Goal: Information Seeking & Learning: Learn about a topic

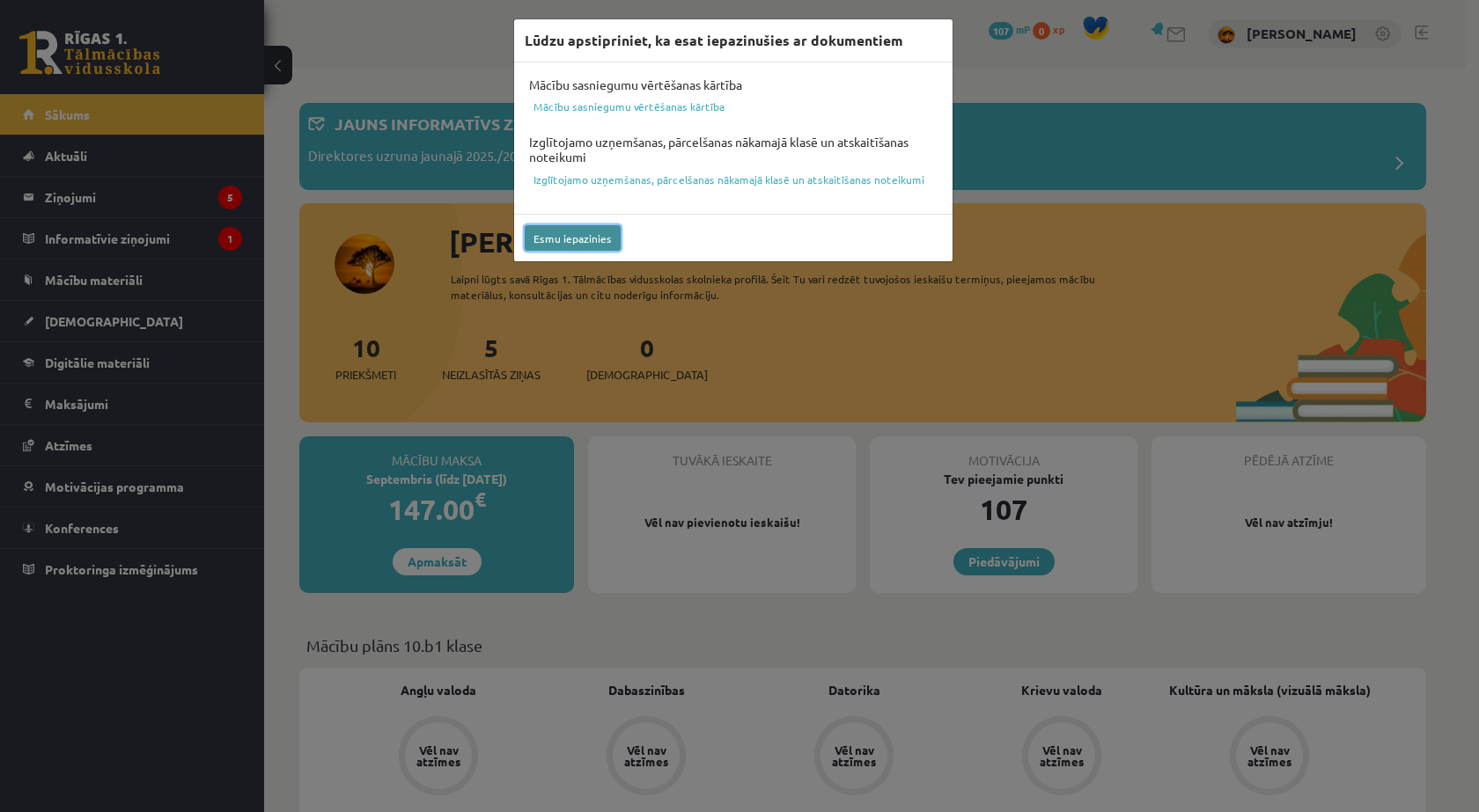
click at [588, 237] on button "Esmu iepazinies" at bounding box center [572, 238] width 96 height 26
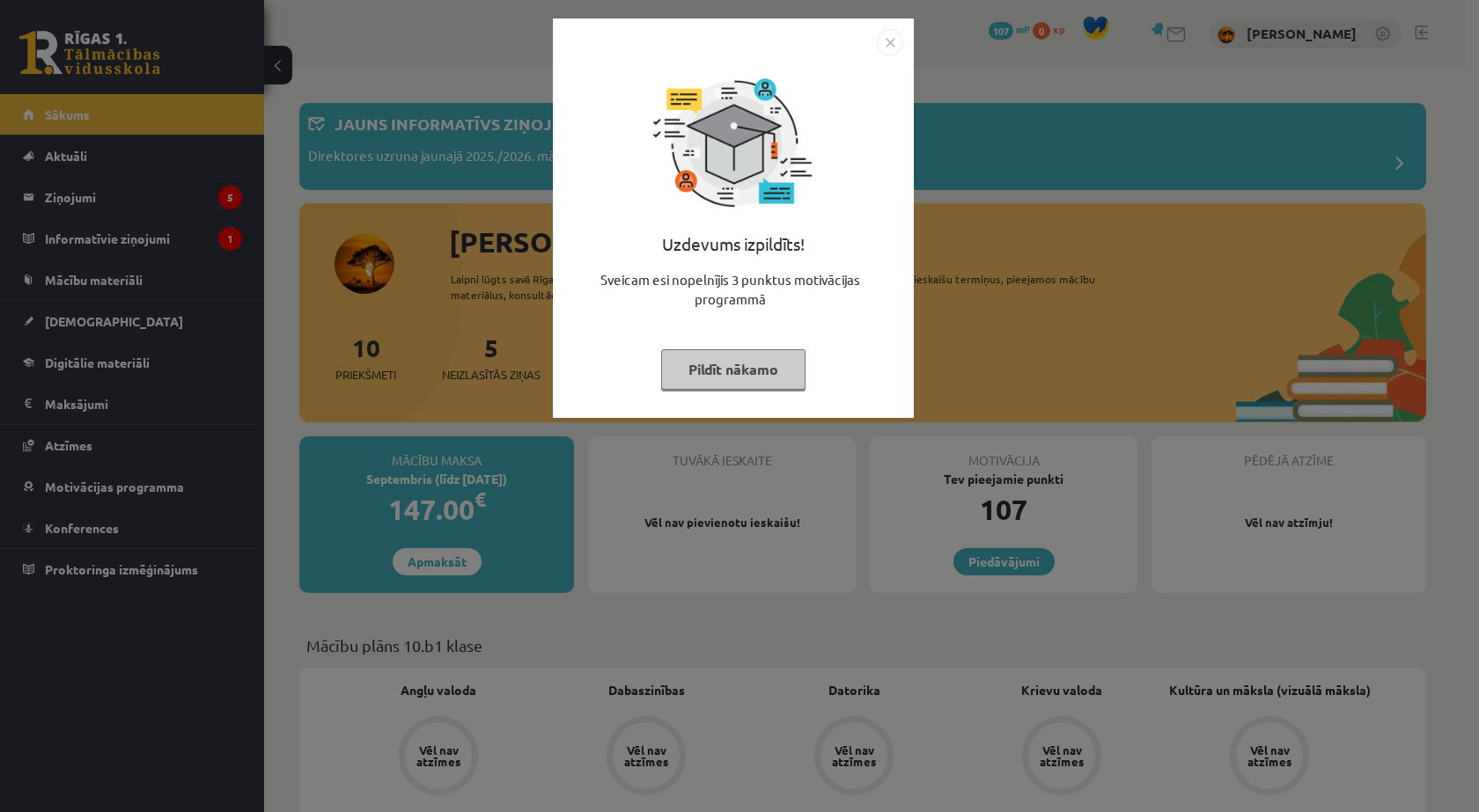
click at [684, 373] on button "Pildīt nākamo" at bounding box center [734, 370] width 144 height 40
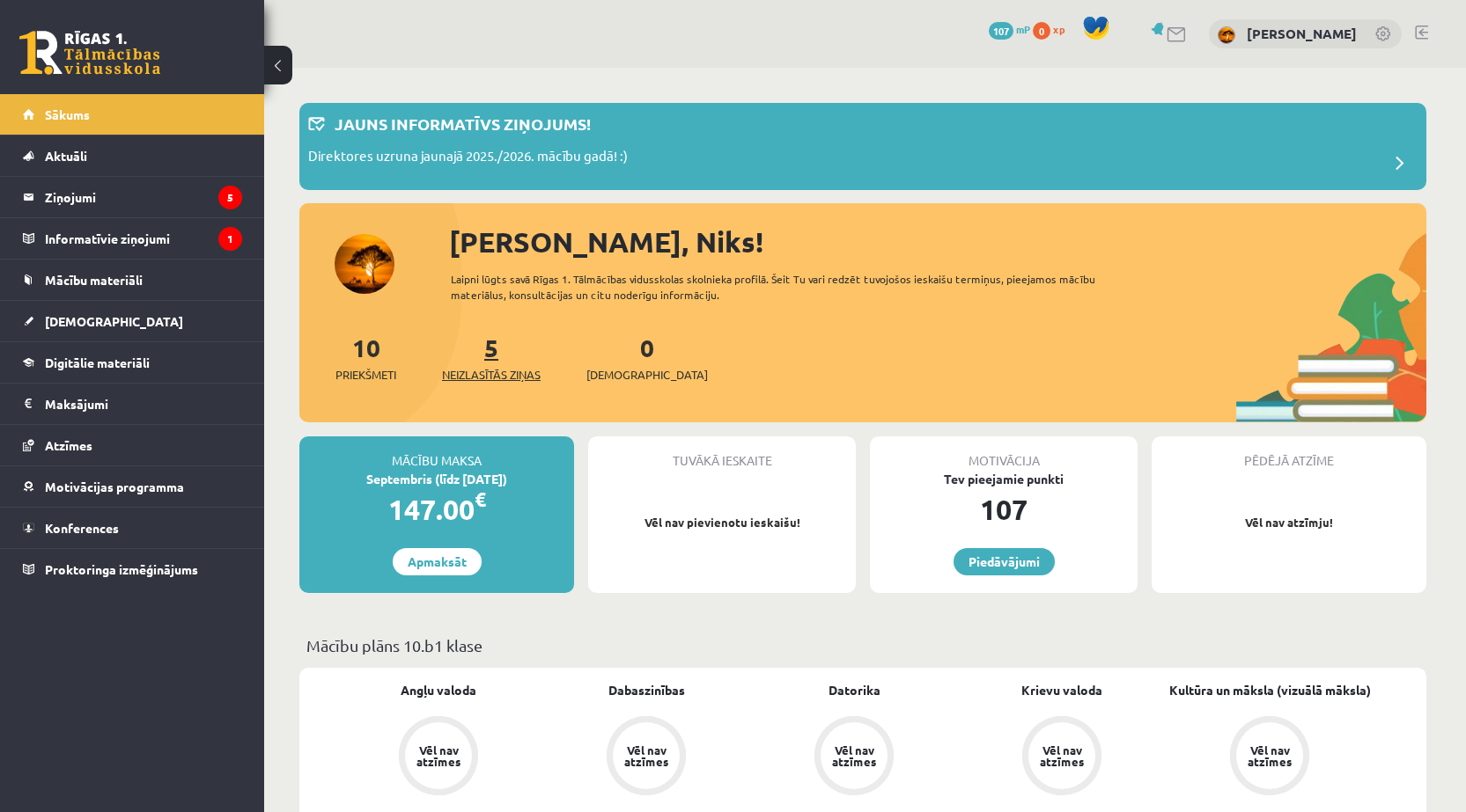
click at [505, 367] on span "Neizlasītās ziņas" at bounding box center [491, 375] width 99 height 18
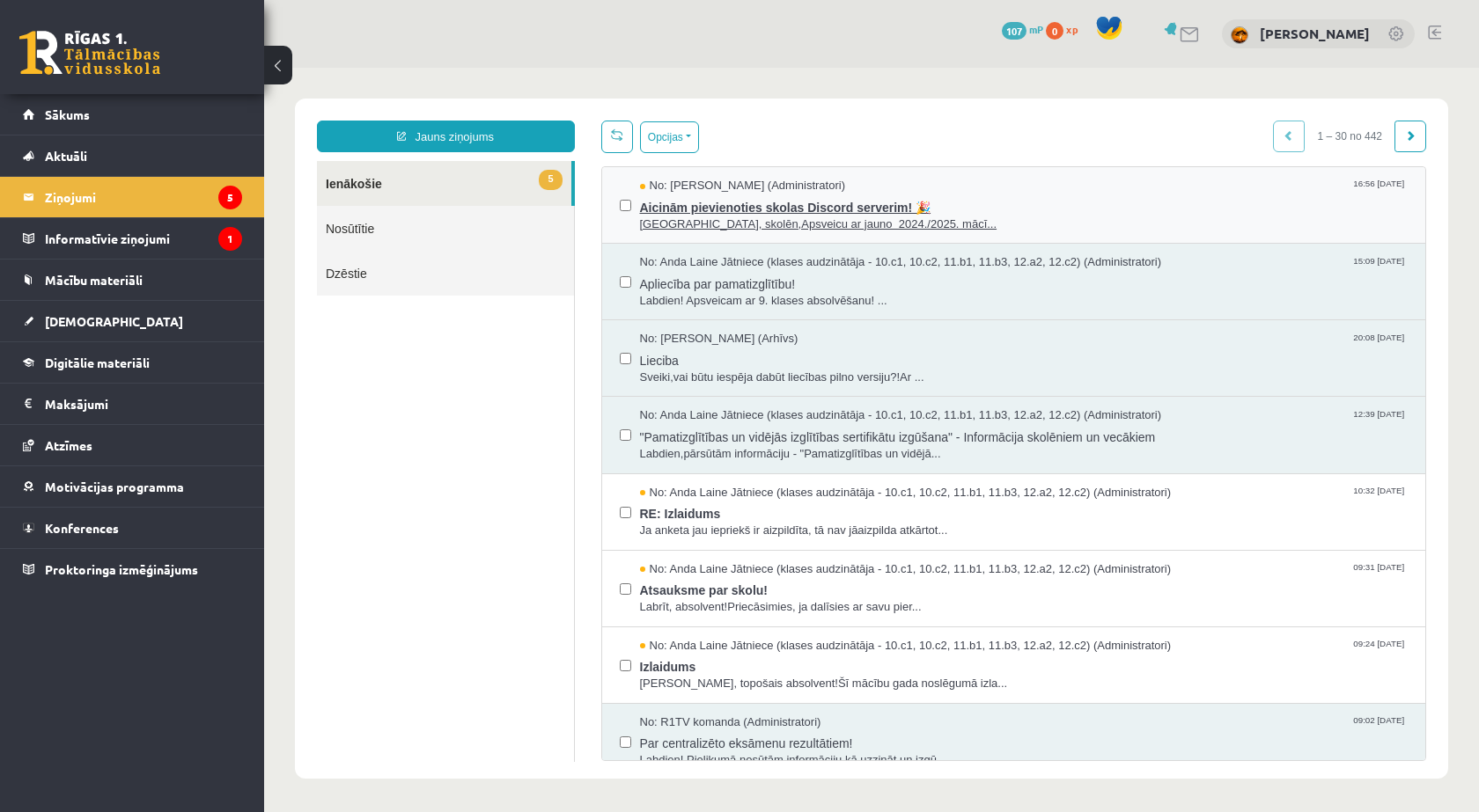
click at [824, 227] on span "[GEOGRAPHIC_DATA], skolēn,Apsveicu ar jauno 2024./2025. mācī..." at bounding box center [1024, 225] width 769 height 17
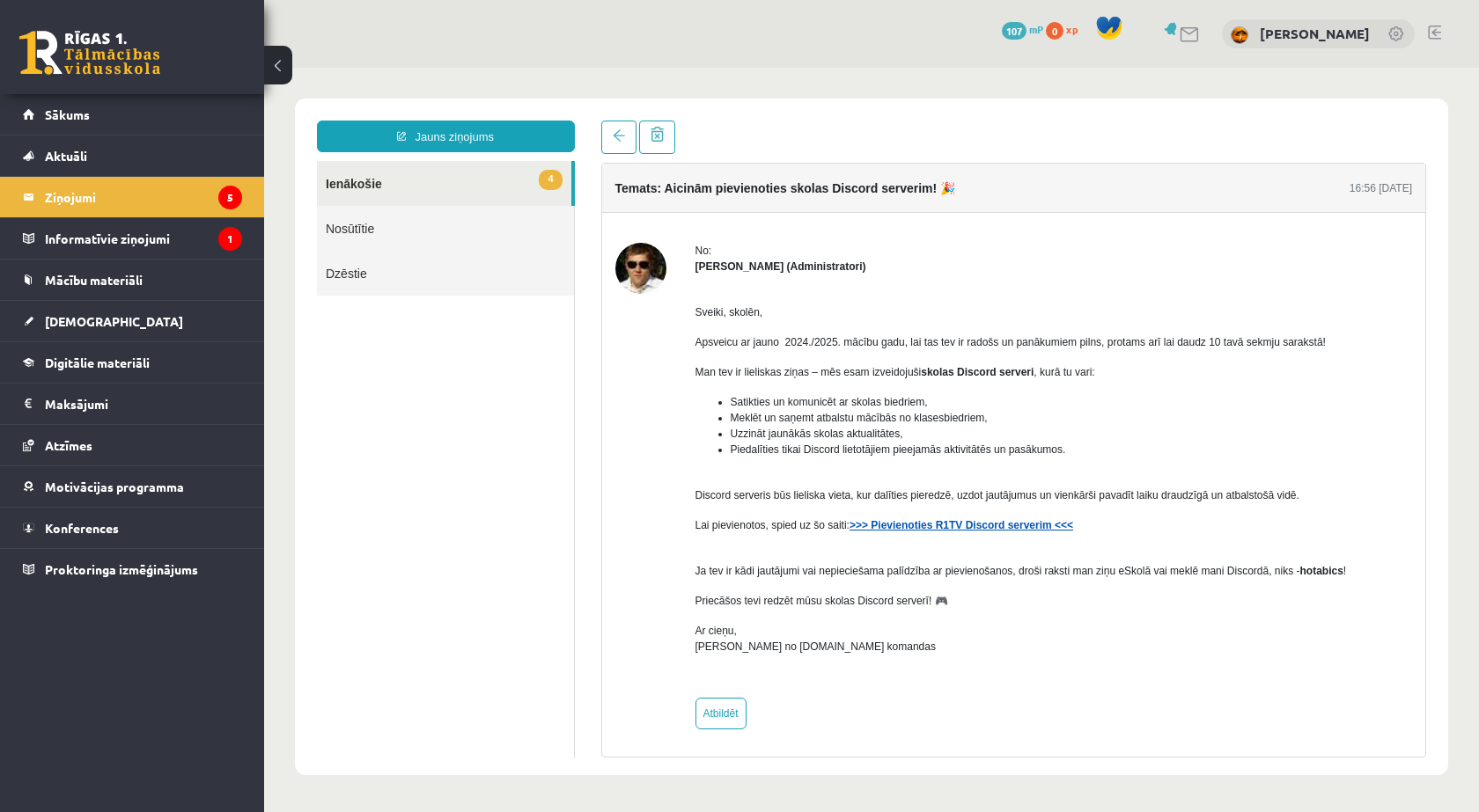
click at [951, 531] on strong ">>> Pievienoties R1TV Discord serverim <<<" at bounding box center [961, 525] width 224 height 13
click at [439, 174] on link "4 Ienākošie" at bounding box center [445, 183] width 254 height 45
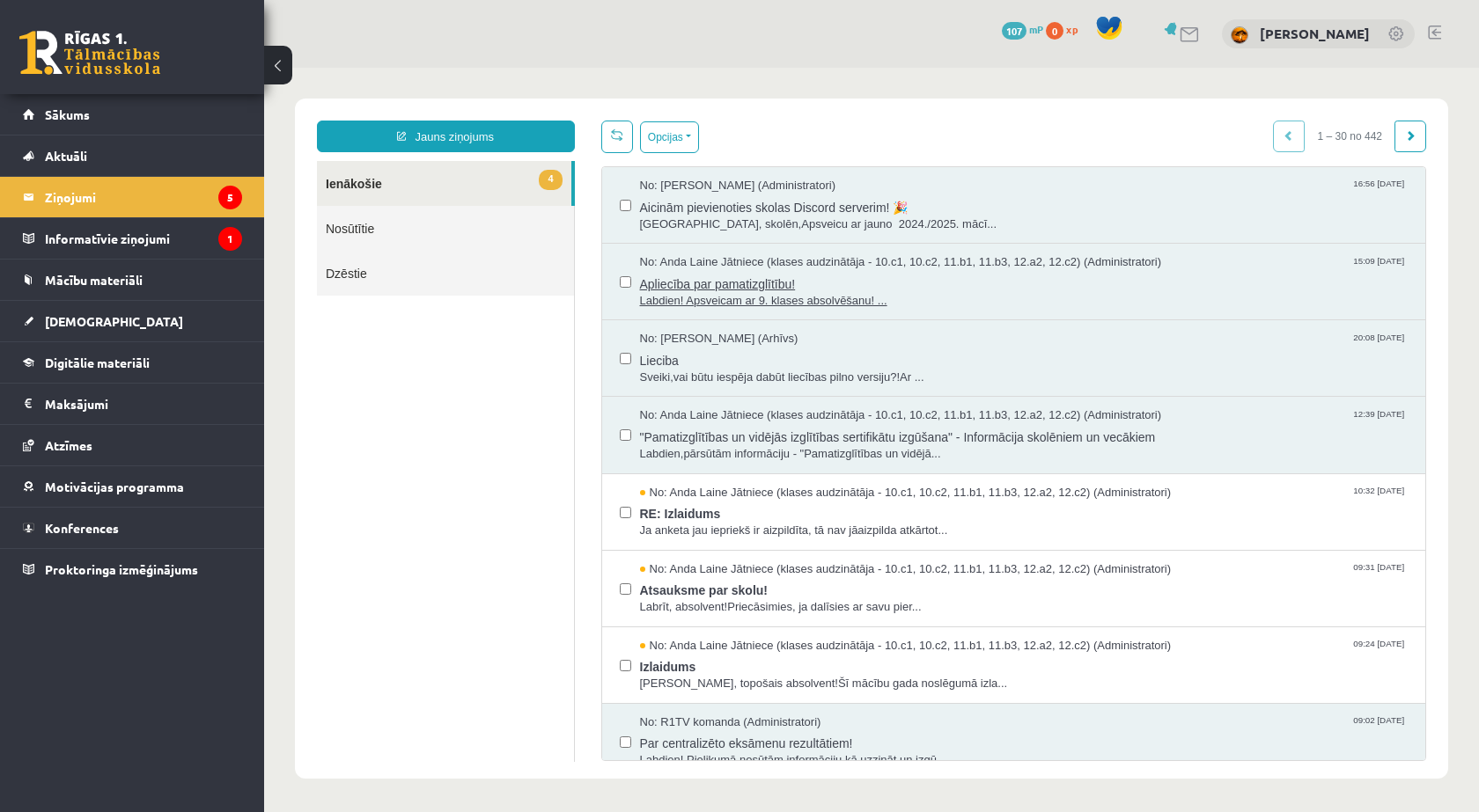
click at [787, 304] on span "Labdien! Apsveicam ar 9. klases absolvēšanu! ..." at bounding box center [1024, 301] width 769 height 17
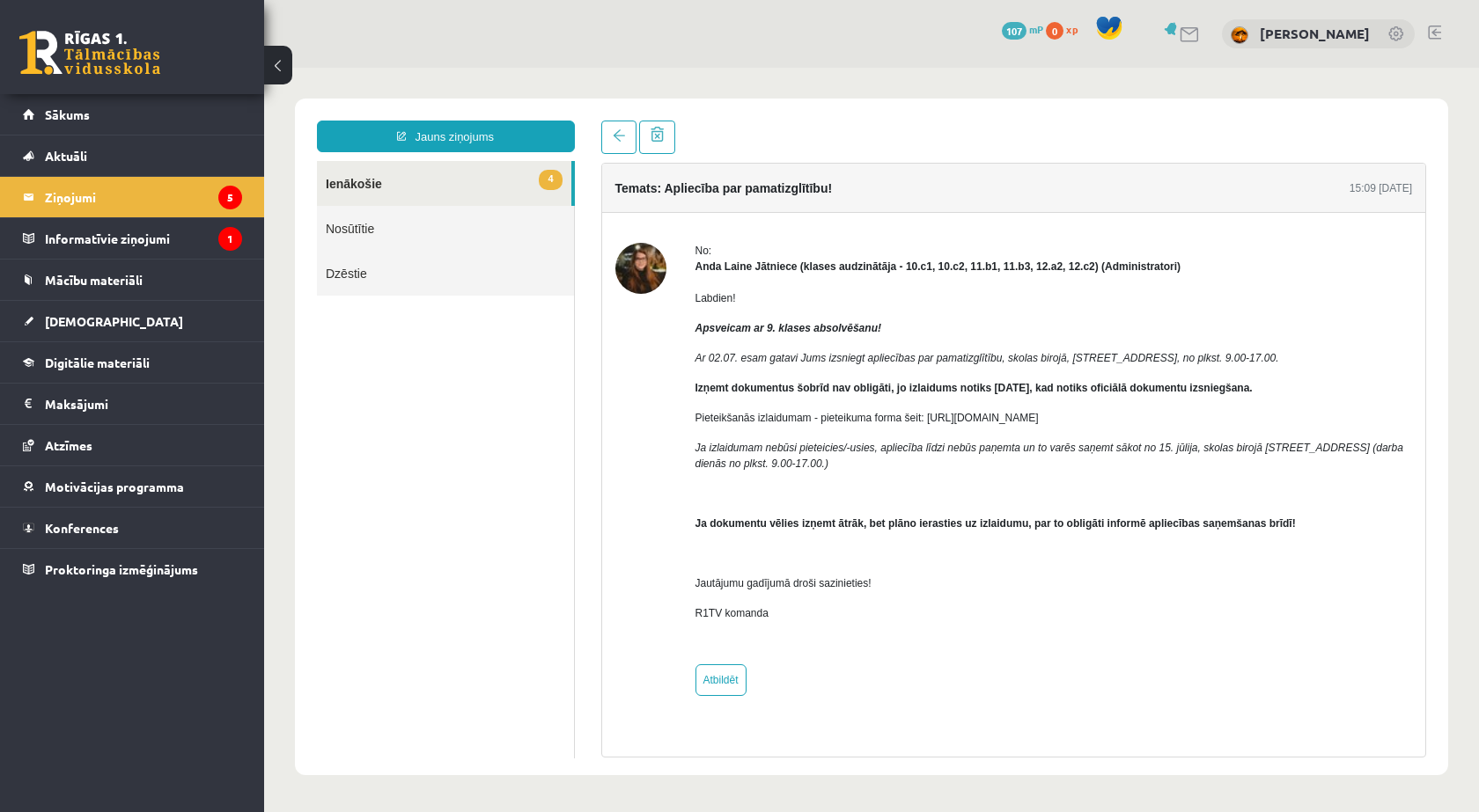
click at [417, 185] on link "4 Ienākošie" at bounding box center [445, 183] width 254 height 45
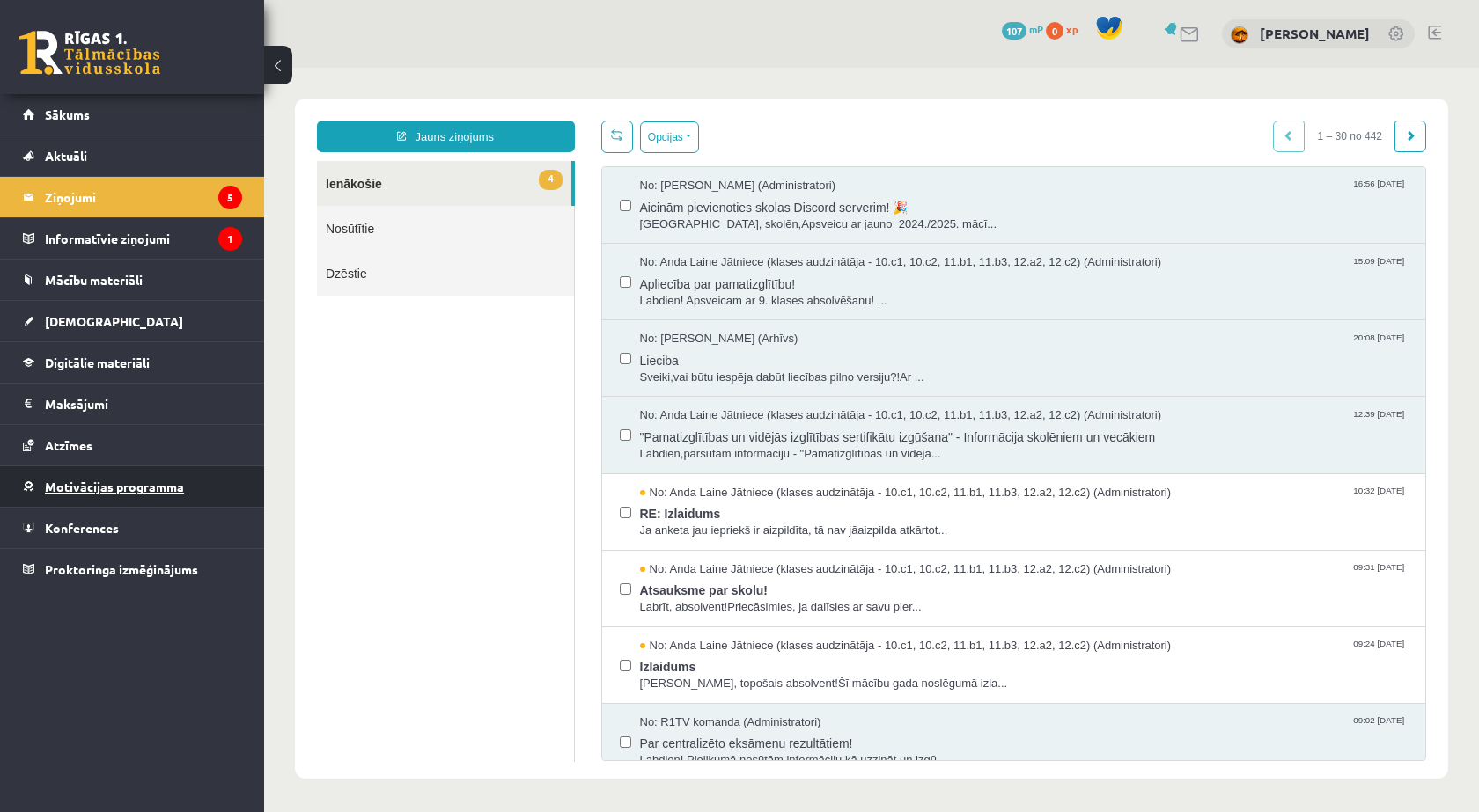
click at [116, 490] on span "Motivācijas programma" at bounding box center [114, 487] width 139 height 16
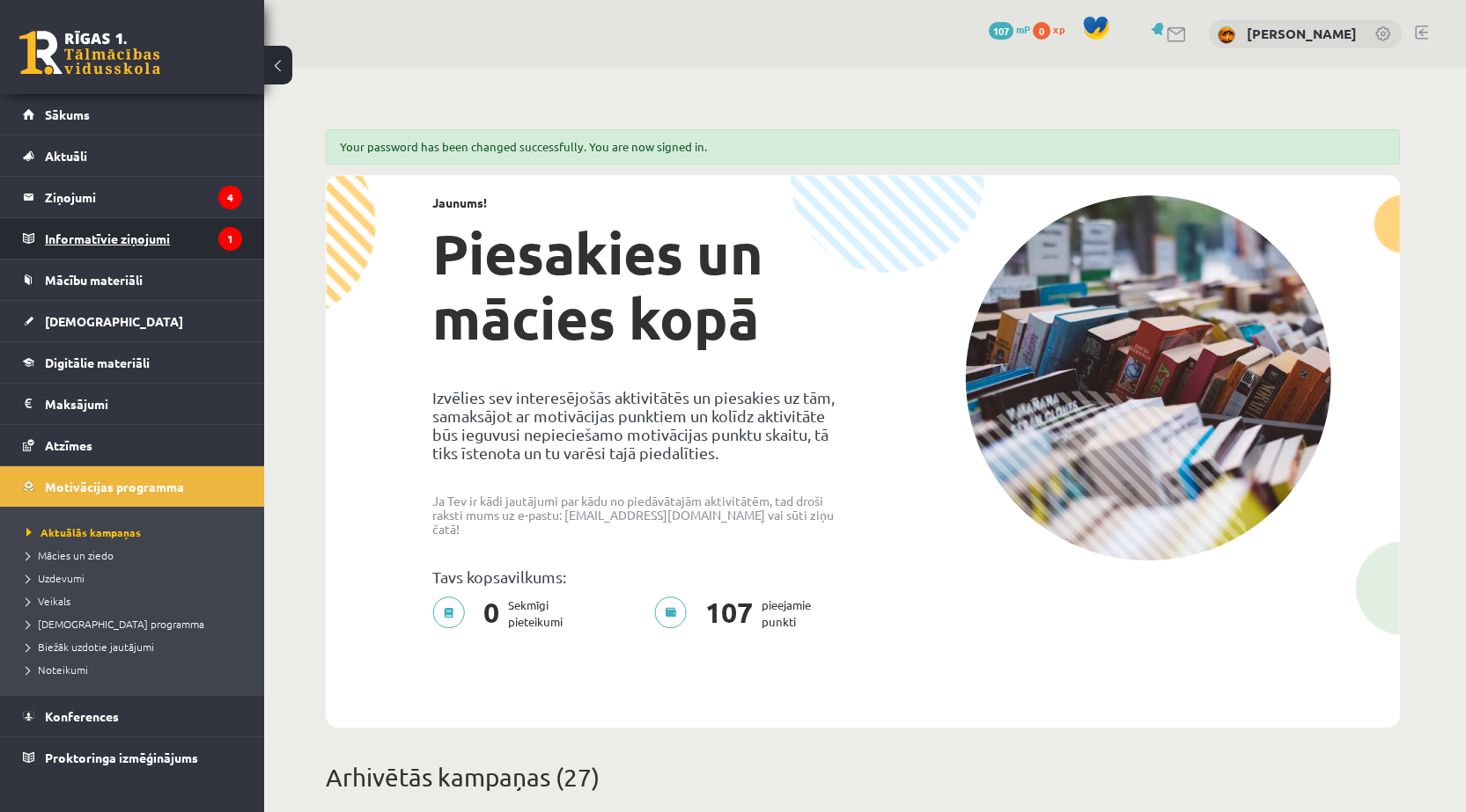
click at [139, 228] on legend "Informatīvie ziņojumi 1" at bounding box center [144, 237] width 197 height 40
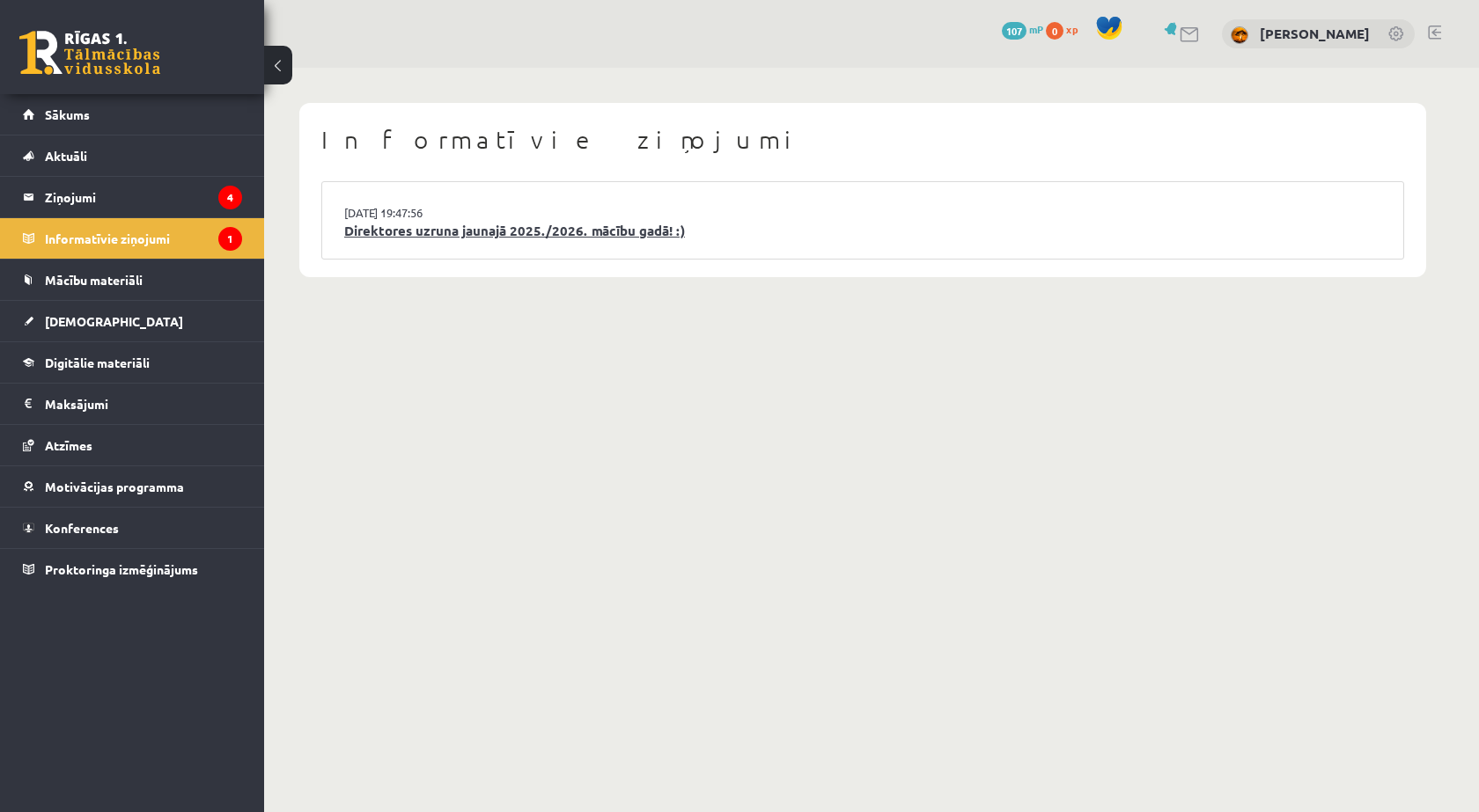
click at [463, 232] on link "Direktores uzruna jaunajā 2025./2026. mācību gadā! :)" at bounding box center [863, 231] width 1037 height 21
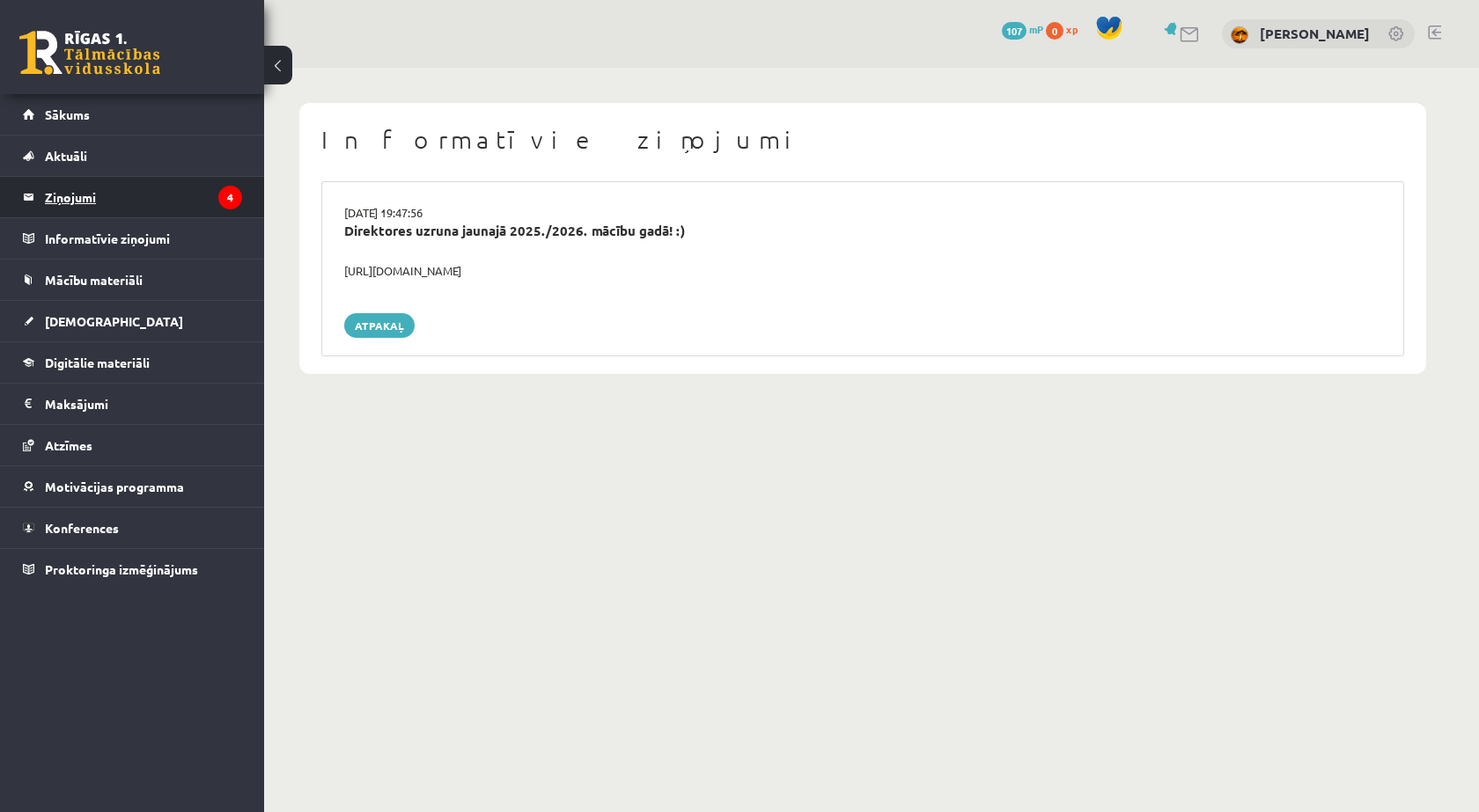
click at [147, 212] on legend "Ziņojumi 4" at bounding box center [144, 197] width 197 height 40
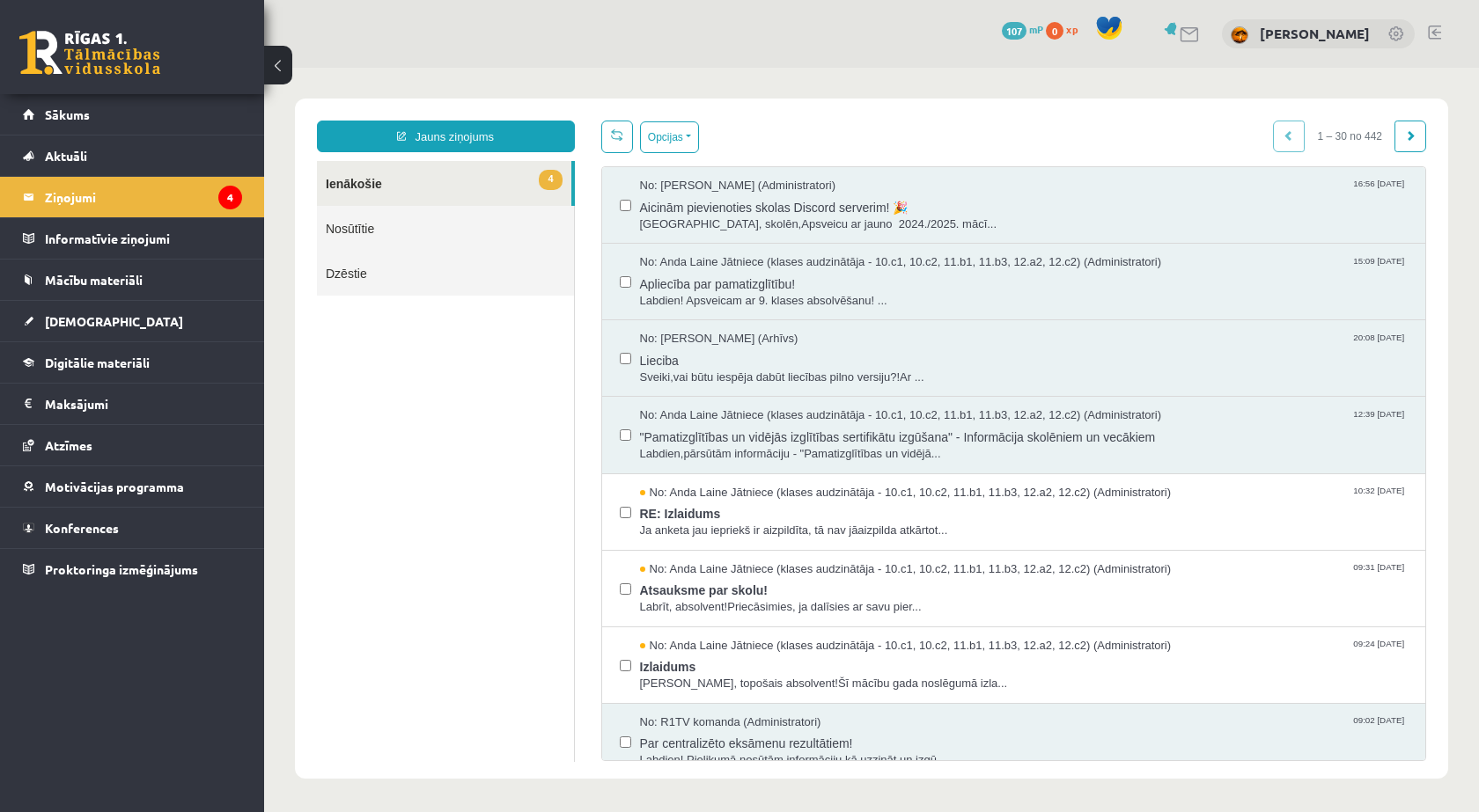
click at [461, 186] on link "4 Ienākošie" at bounding box center [445, 183] width 254 height 45
click at [763, 302] on span "Labdien! Apsveicam ar 9. klases absolvēšanu! ..." at bounding box center [1024, 301] width 769 height 17
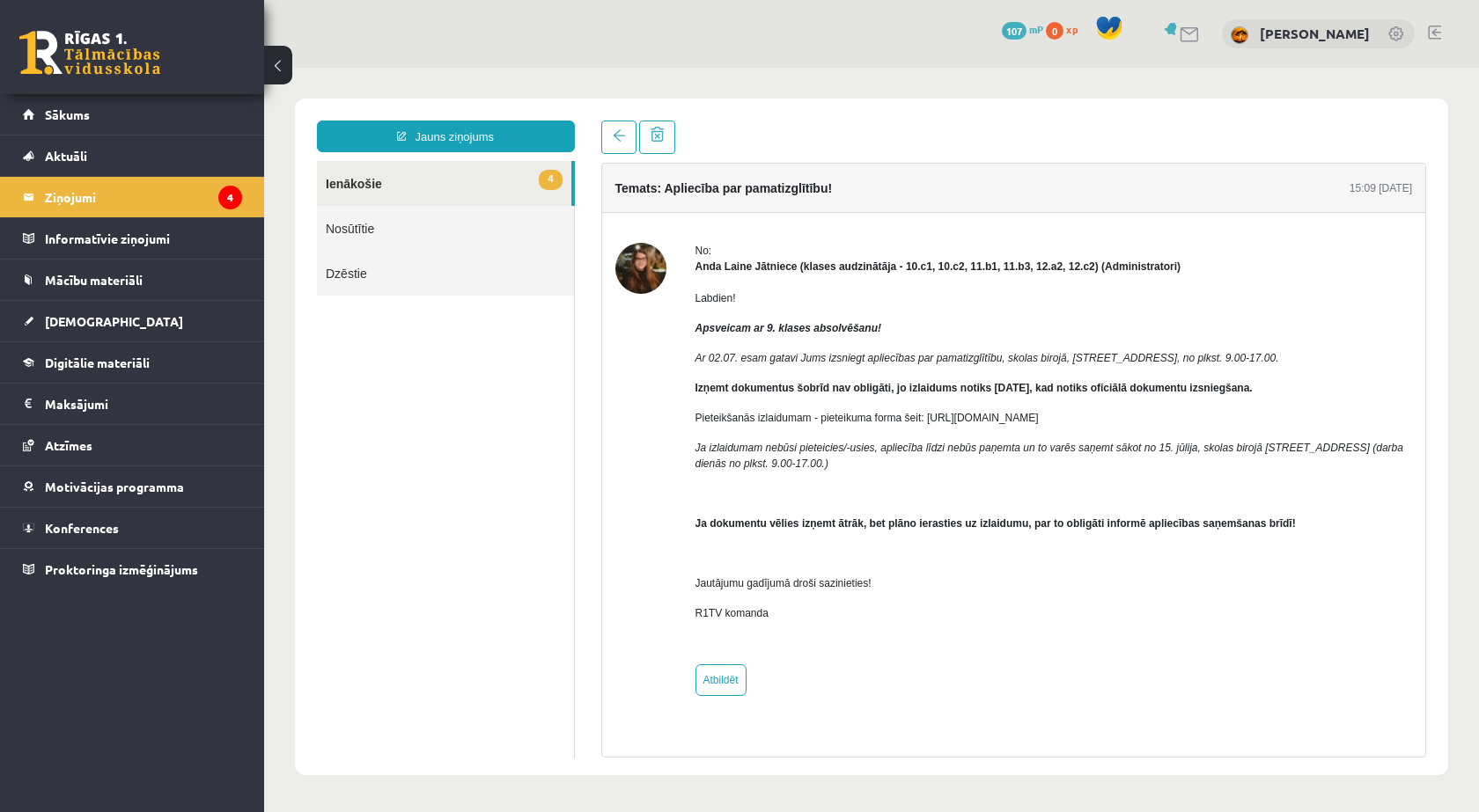
click at [359, 185] on link "4 Ienākošie" at bounding box center [445, 183] width 254 height 45
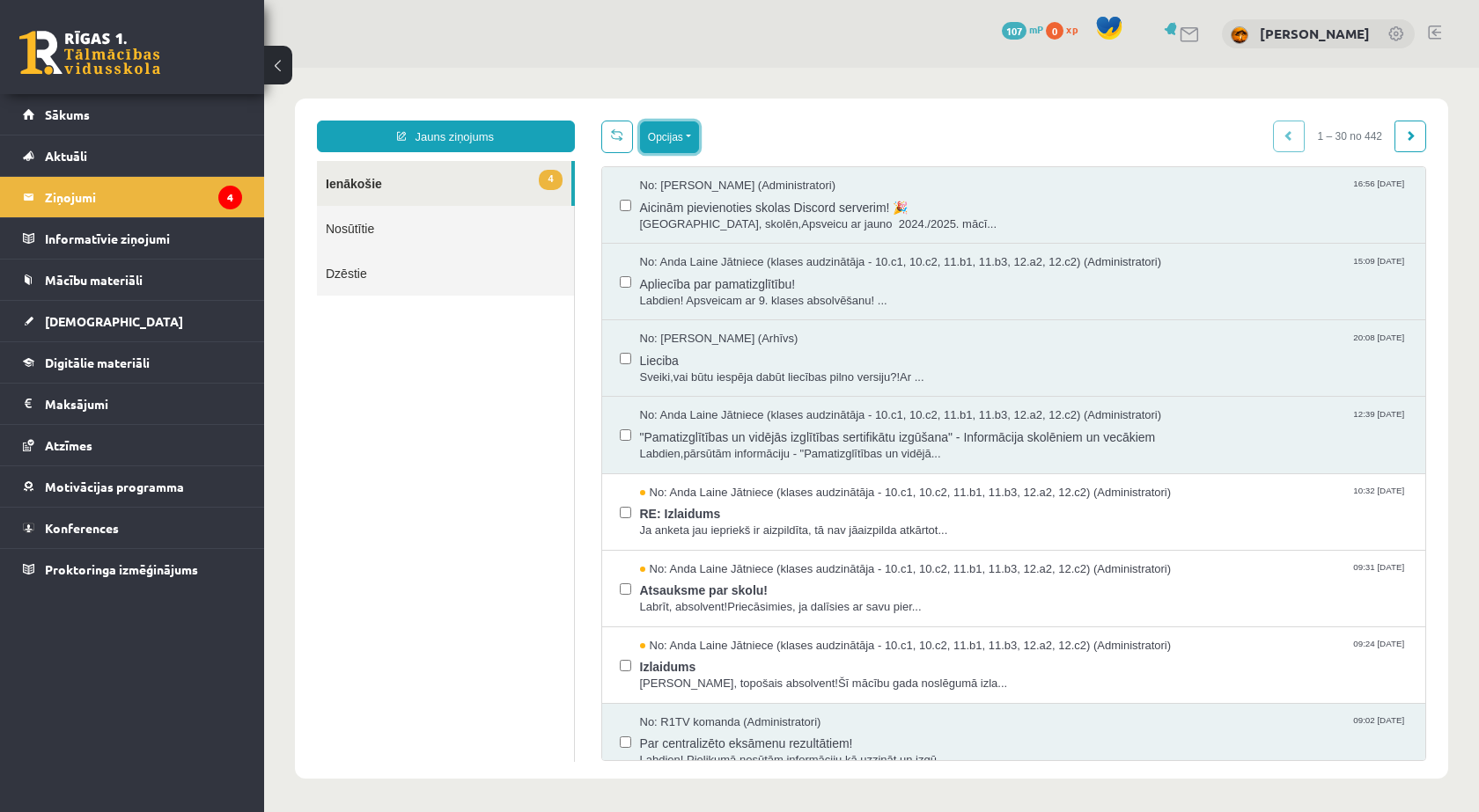
click at [671, 150] on button "Opcijas" at bounding box center [669, 137] width 59 height 32
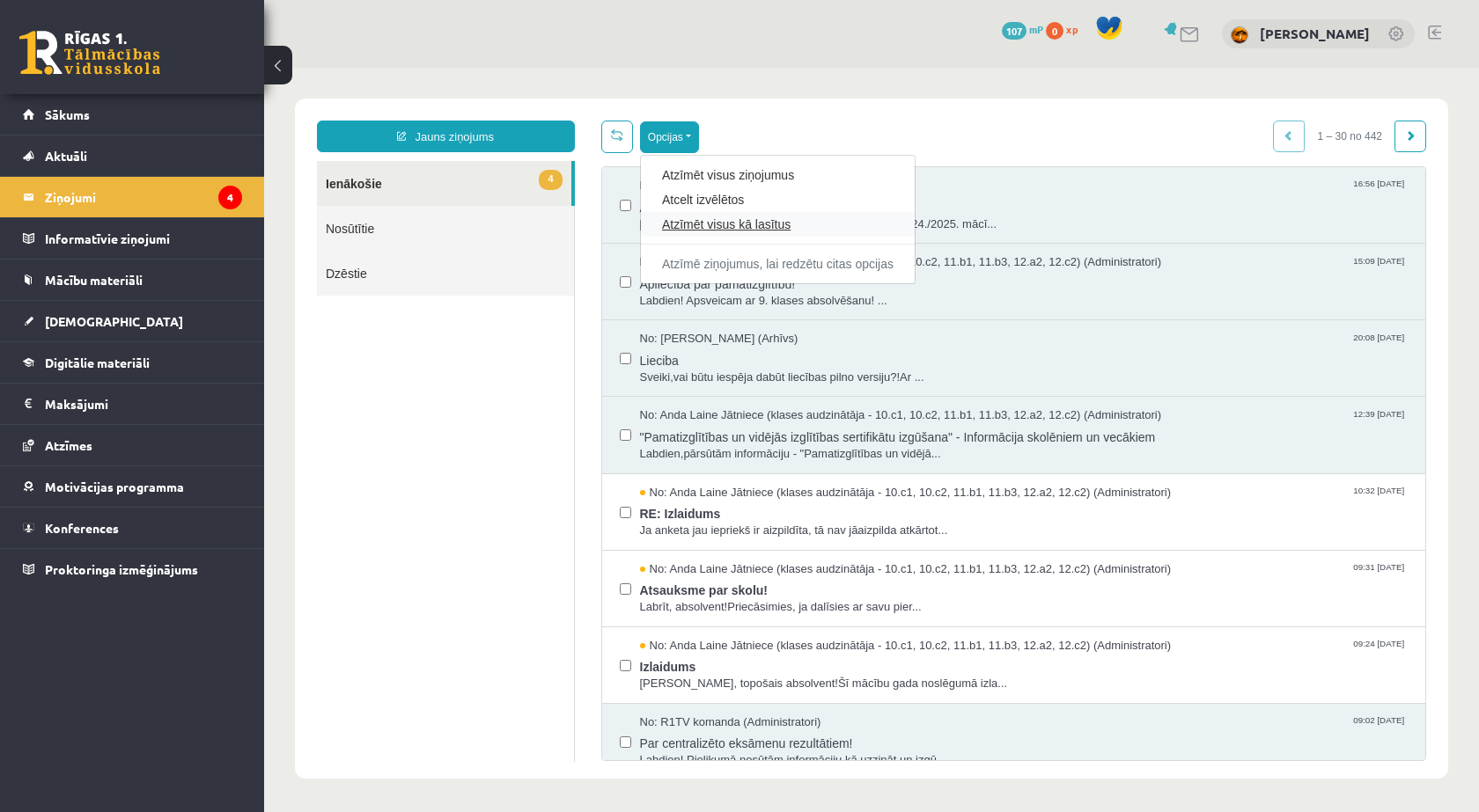
click at [775, 221] on link "Atzīmēt visus kā lasītus" at bounding box center [778, 225] width 232 height 18
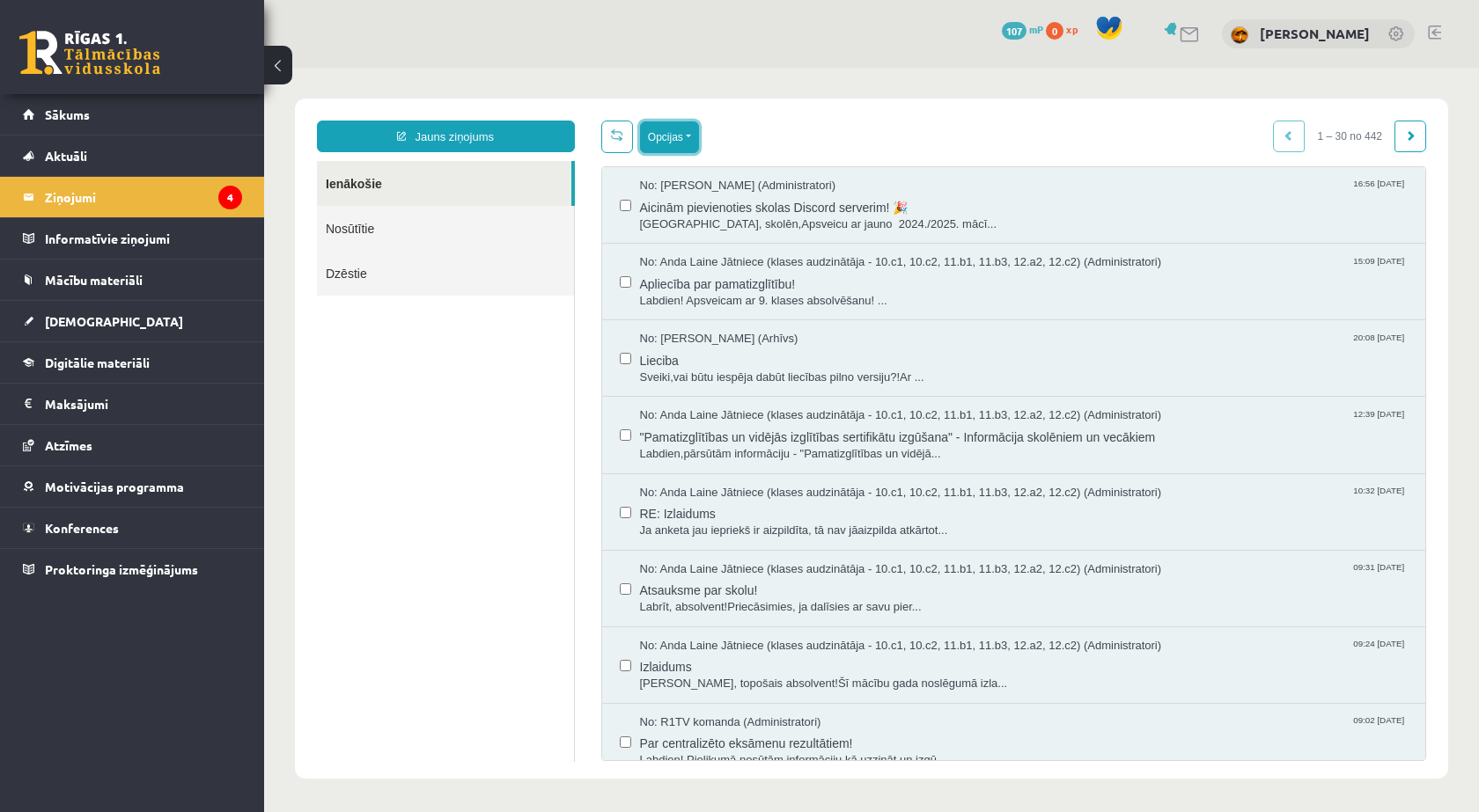
click at [695, 138] on button "Opcijas" at bounding box center [669, 137] width 59 height 32
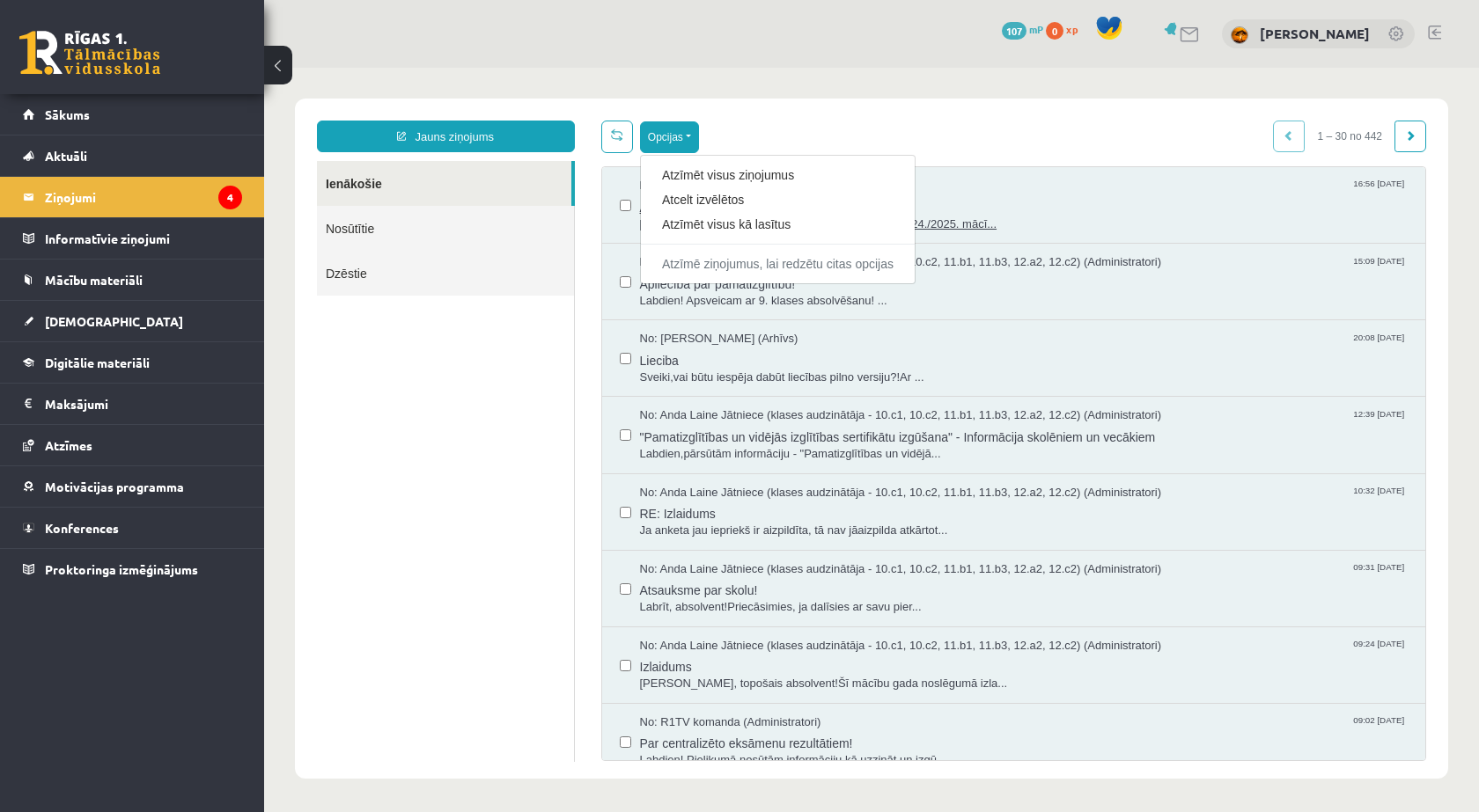
click at [752, 179] on link "Atzīmēt visus ziņojumus" at bounding box center [778, 175] width 232 height 18
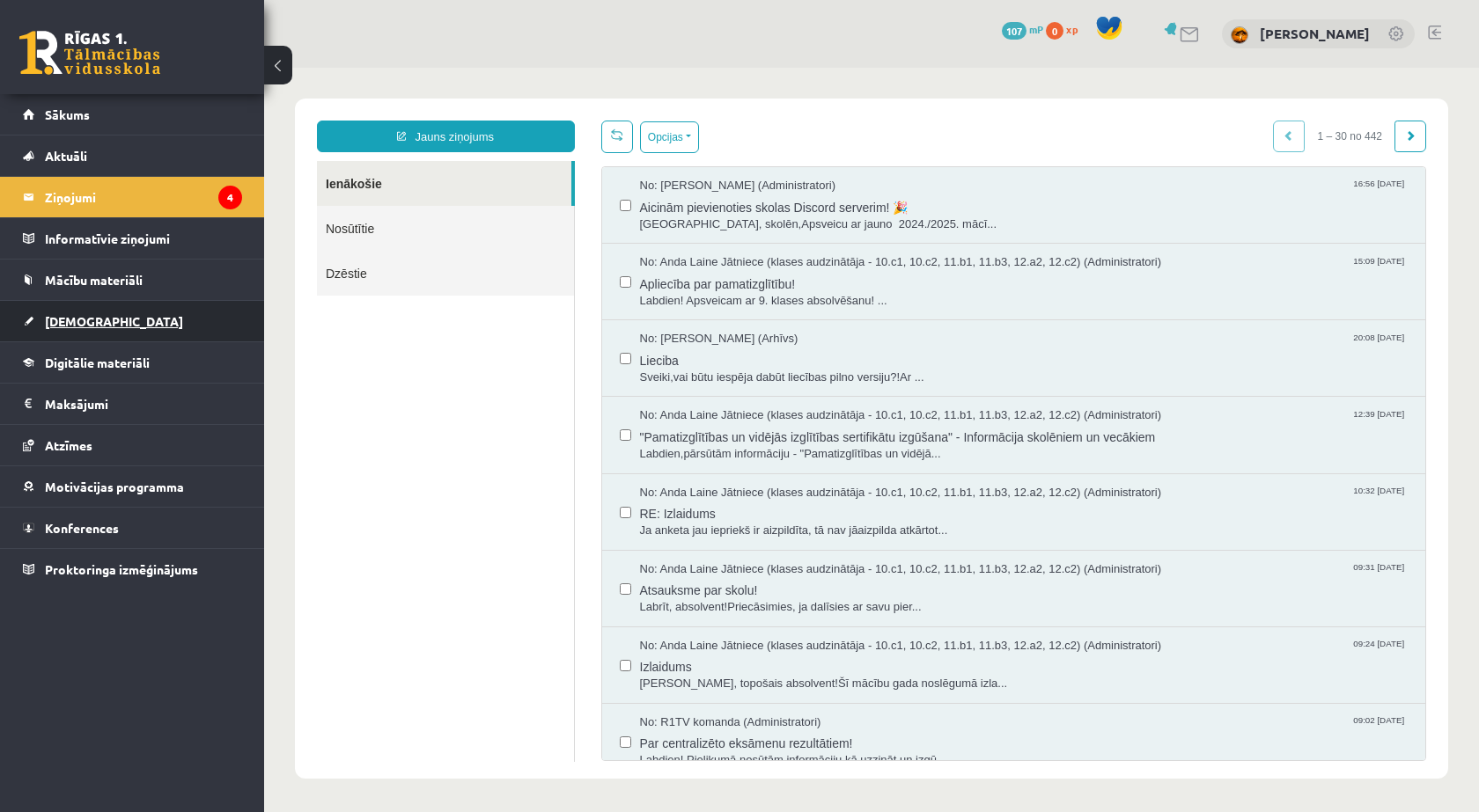
click at [121, 308] on link "[DEMOGRAPHIC_DATA]" at bounding box center [132, 320] width 219 height 40
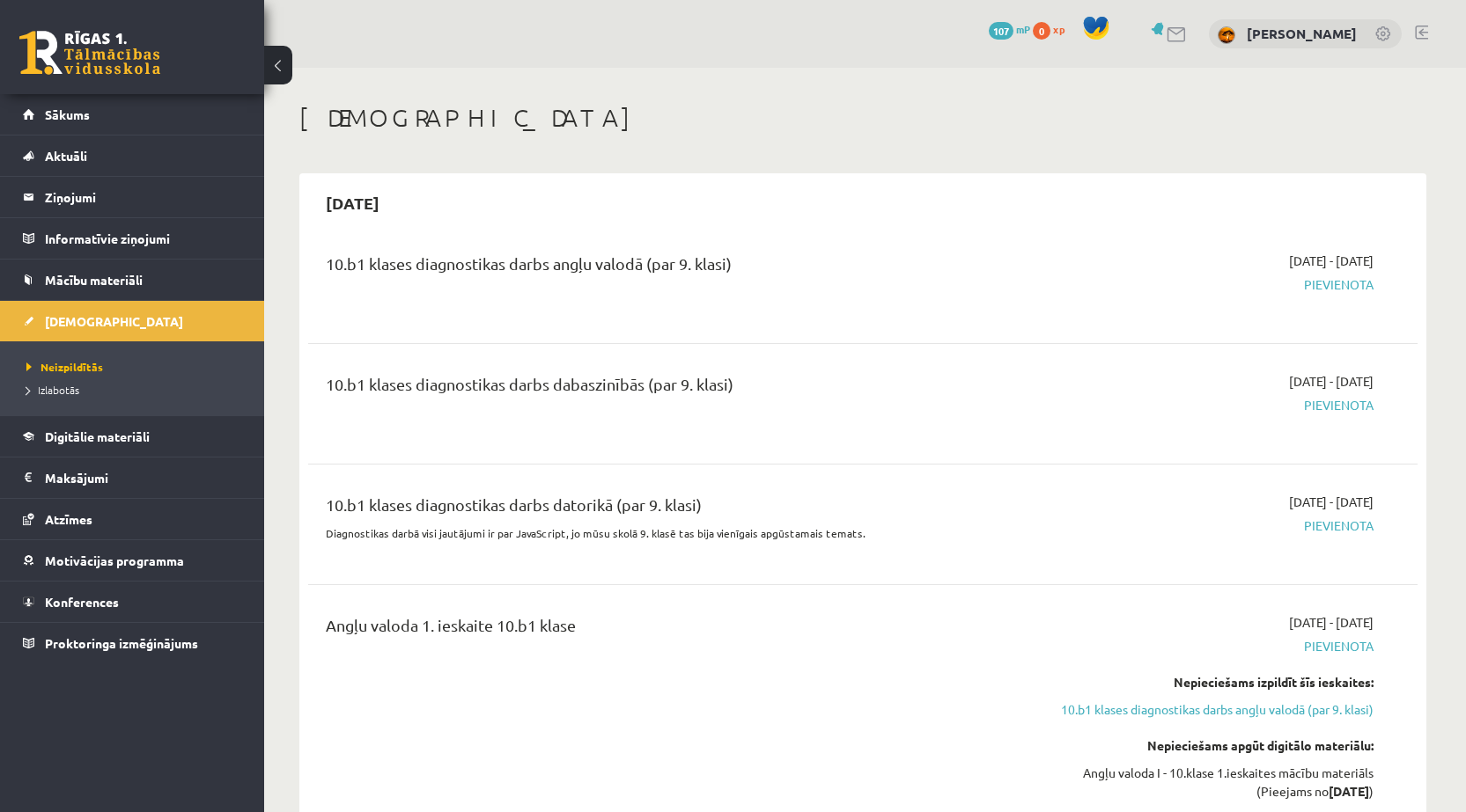
click at [433, 268] on div "10.b1 klases diagnostikas darbs angļu valodā (par 9. klasi)" at bounding box center [669, 267] width 689 height 33
click at [71, 360] on link "Neizpildītās" at bounding box center [136, 367] width 220 height 16
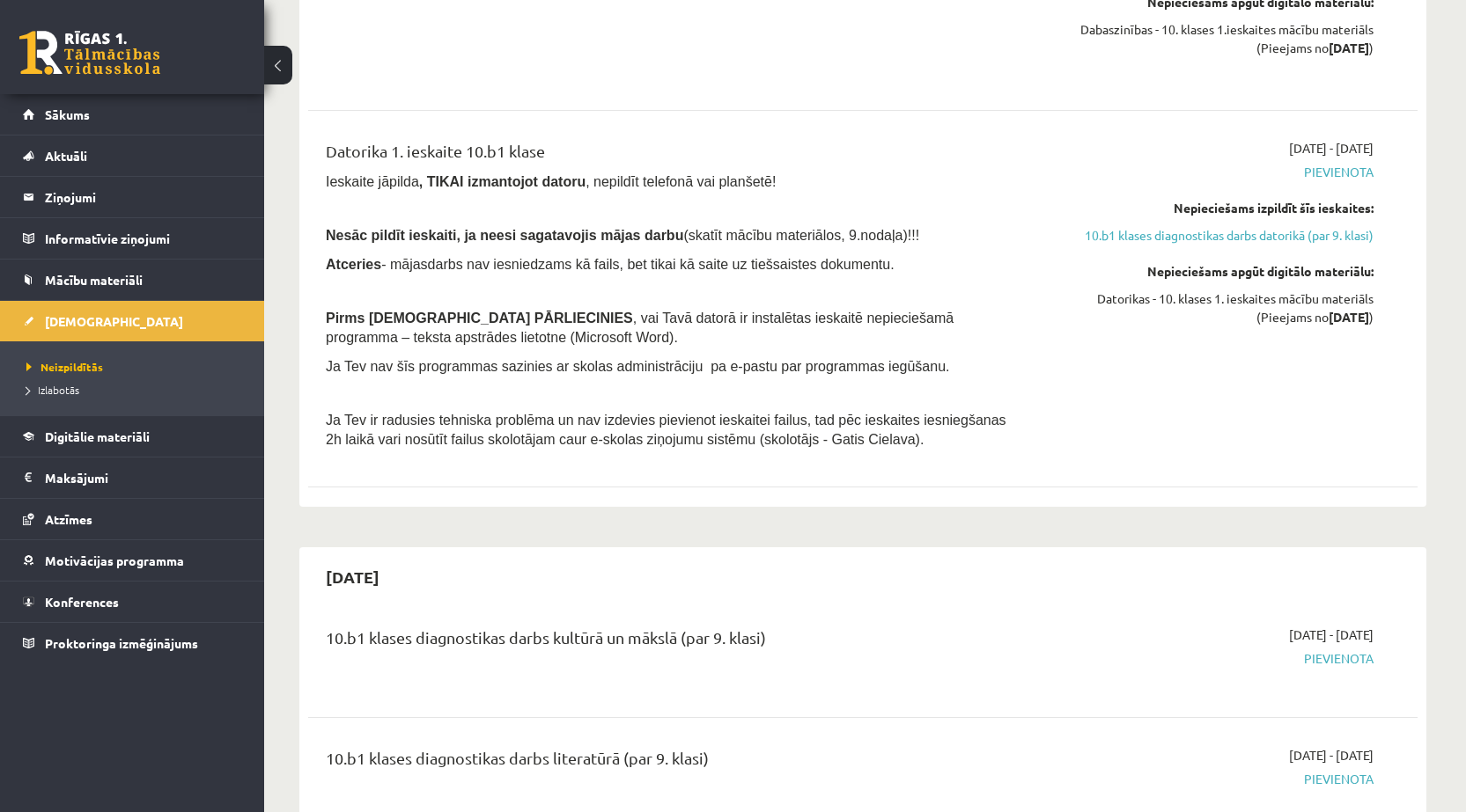
scroll to position [997, 0]
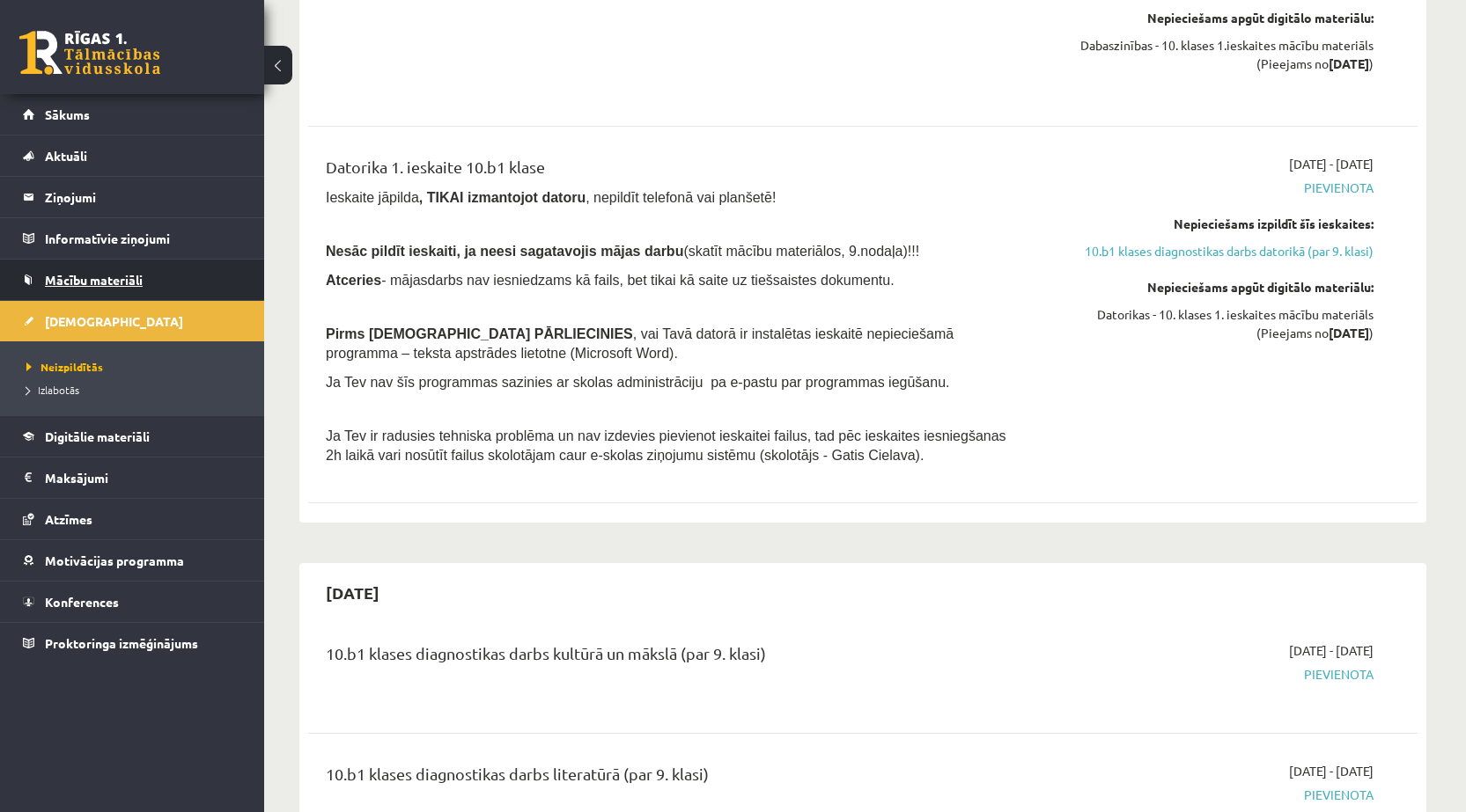
click at [96, 276] on span "Mācību materiāli" at bounding box center [94, 280] width 98 height 16
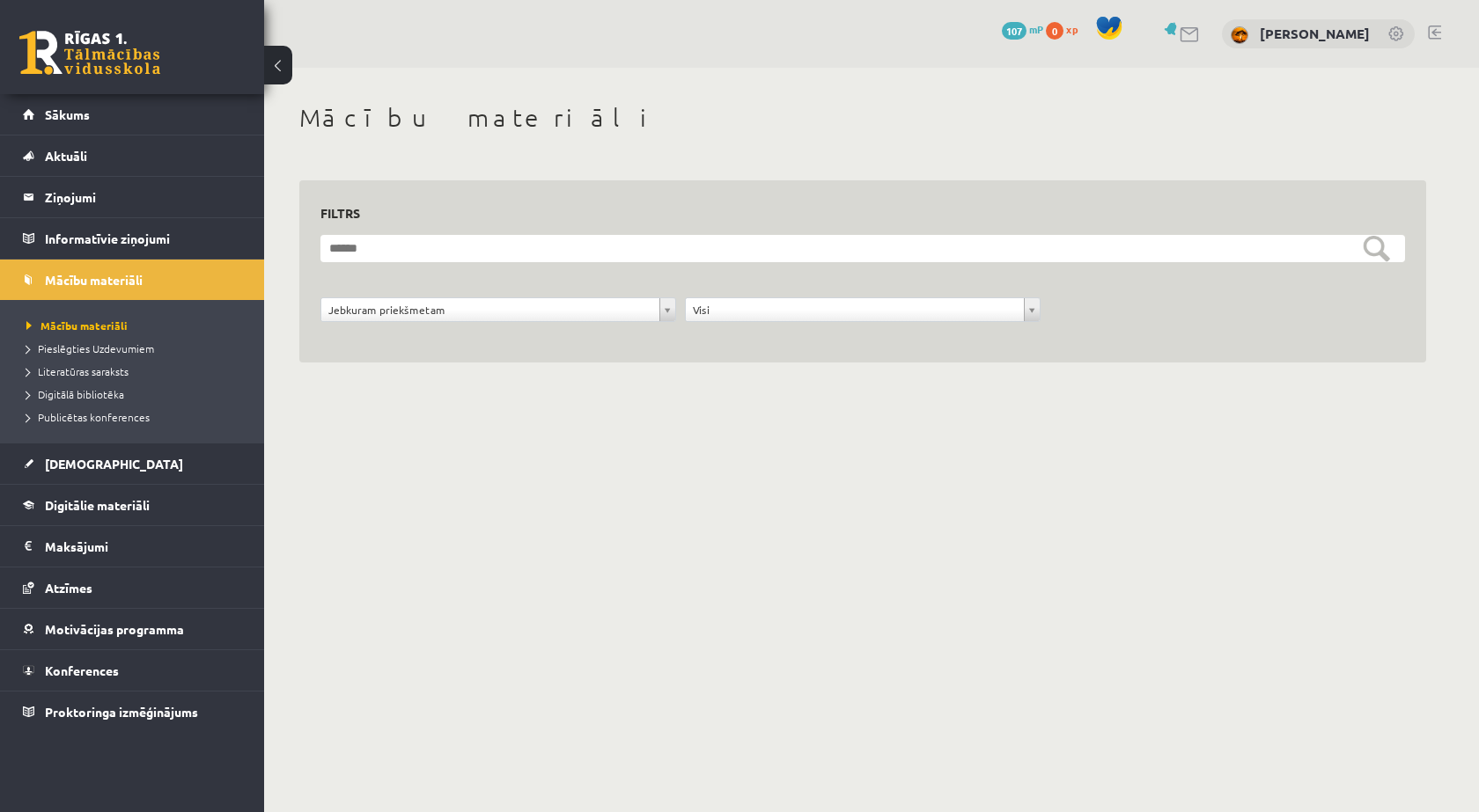
click at [120, 339] on li "Pieslēgties Uzdevumiem" at bounding box center [136, 348] width 220 height 23
click at [128, 347] on span "Pieslēgties Uzdevumiem" at bounding box center [97, 349] width 140 height 14
